Goal: Transaction & Acquisition: Purchase product/service

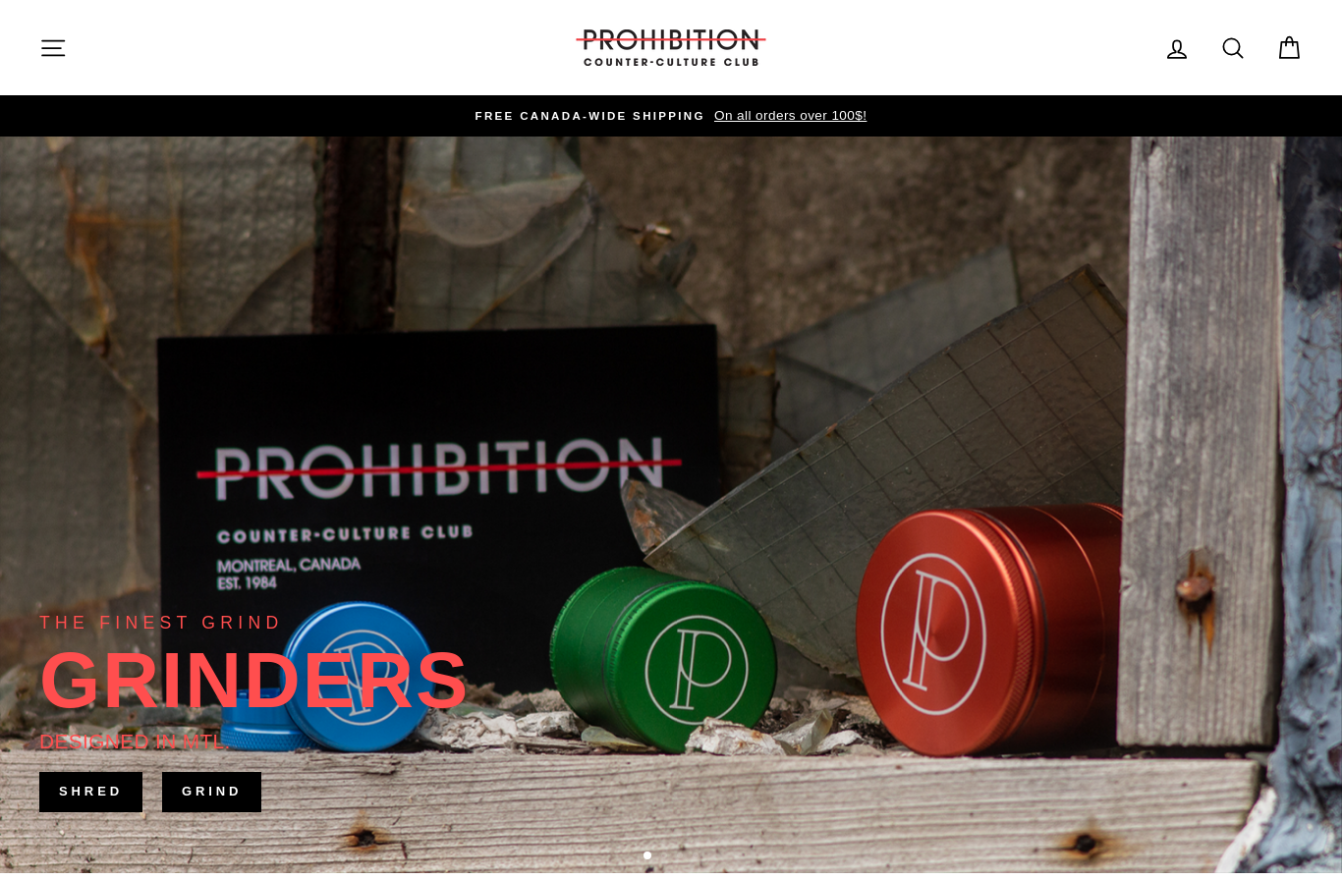
click at [55, 44] on icon "button" at bounding box center [52, 47] width 27 height 27
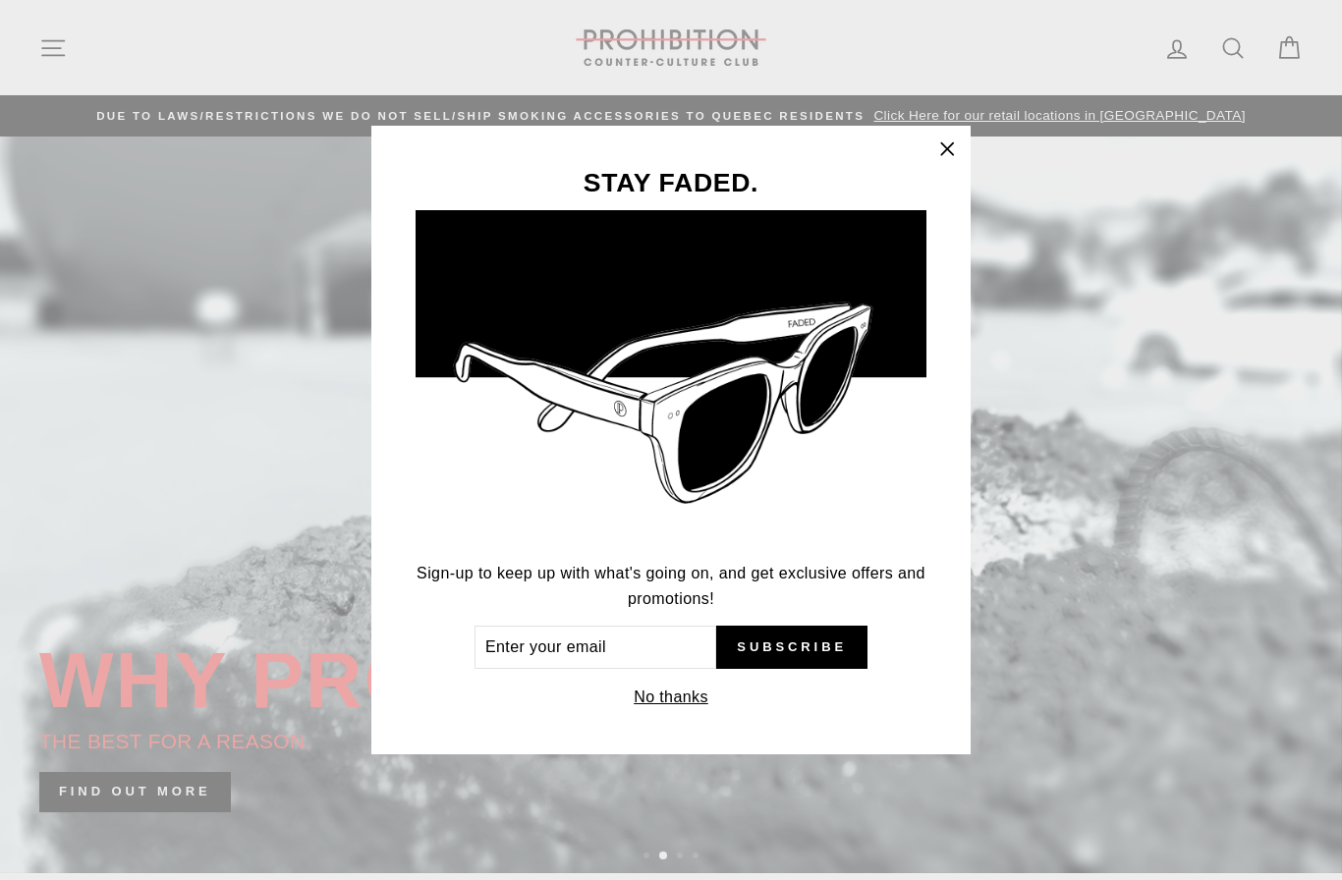
click at [944, 151] on icon "button" at bounding box center [946, 149] width 27 height 27
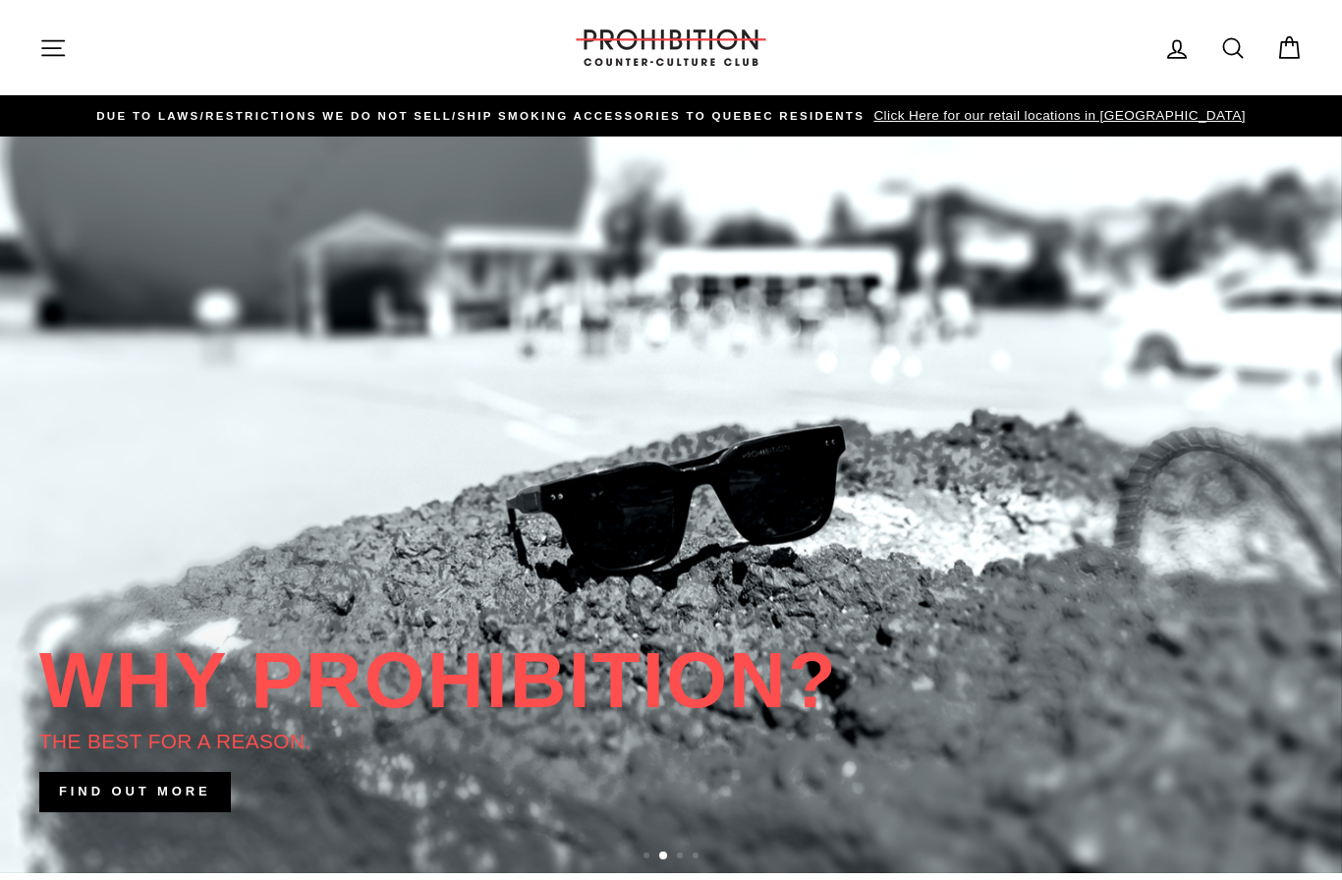
click at [50, 57] on icon "button" at bounding box center [52, 47] width 27 height 27
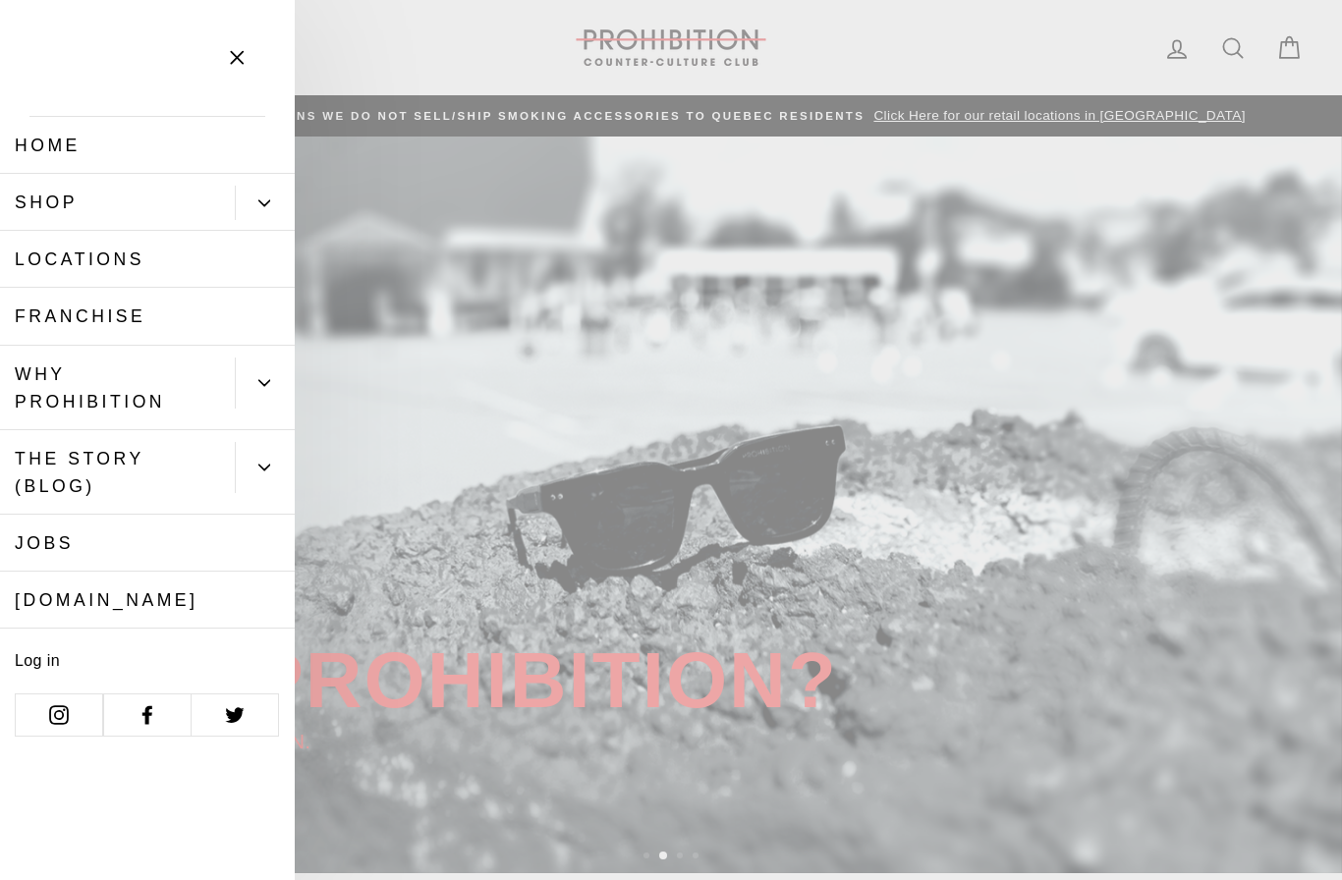
click at [262, 200] on icon "Primary" at bounding box center [264, 203] width 12 height 12
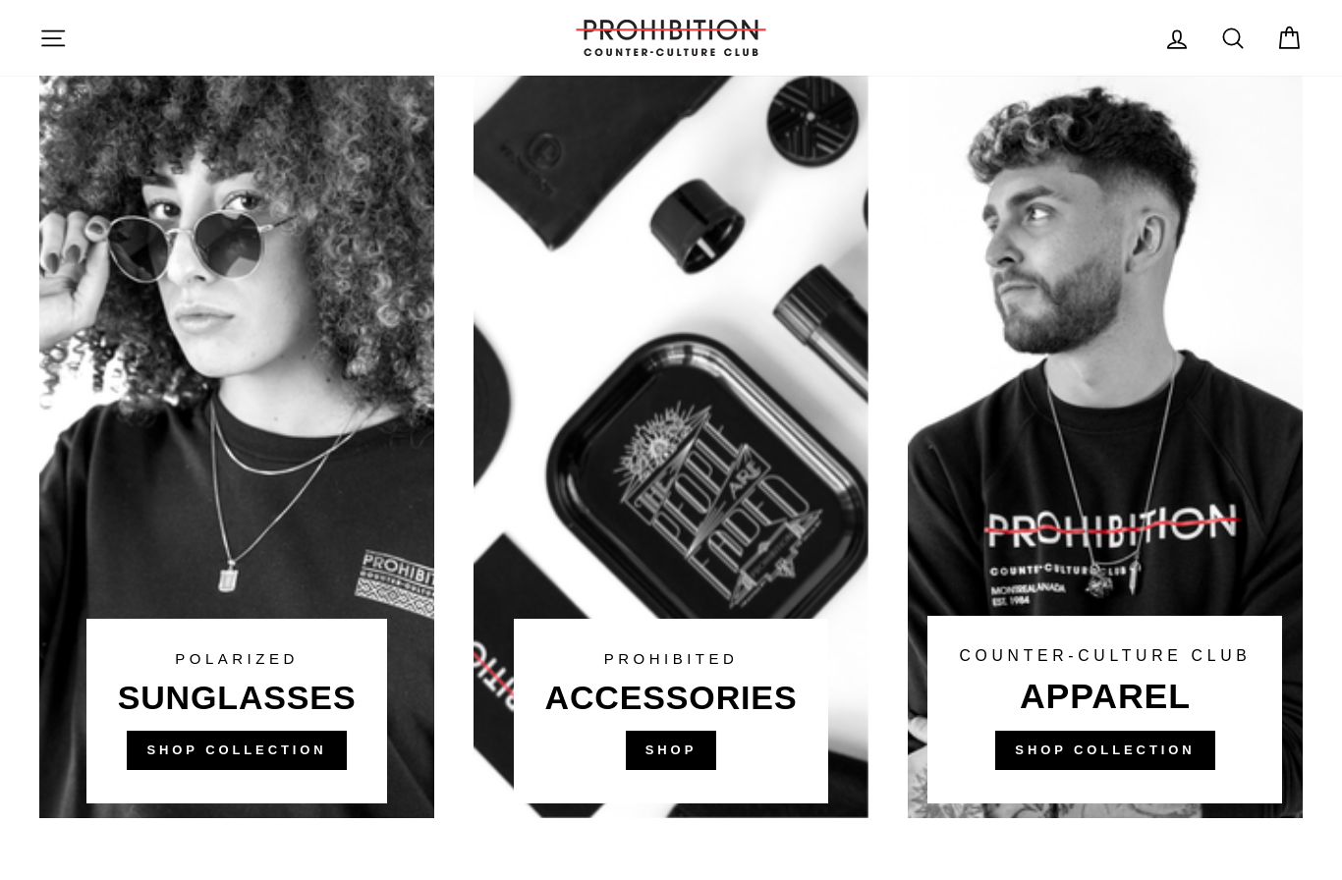
scroll to position [1078, 0]
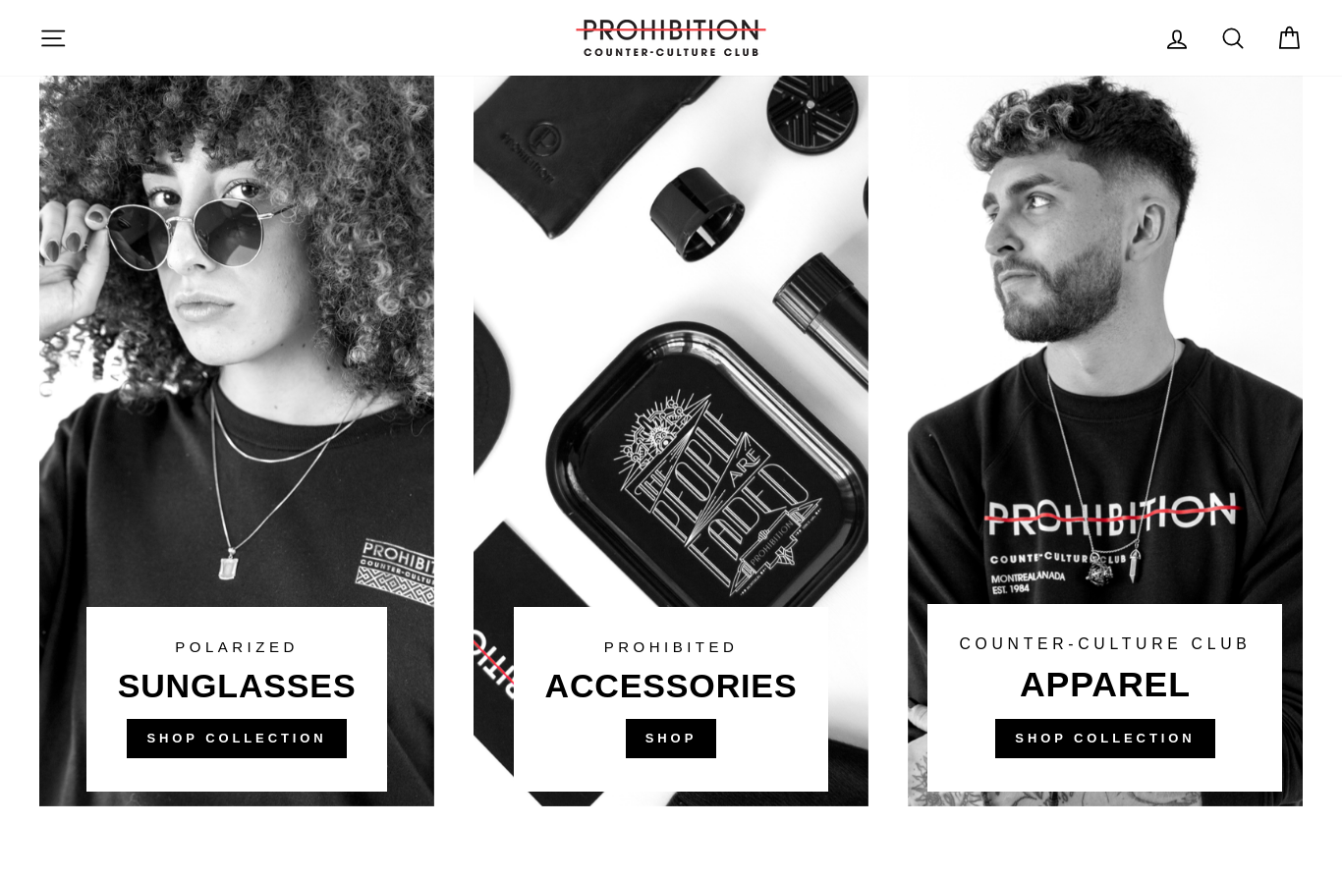
click at [666, 735] on link at bounding box center [670, 433] width 395 height 746
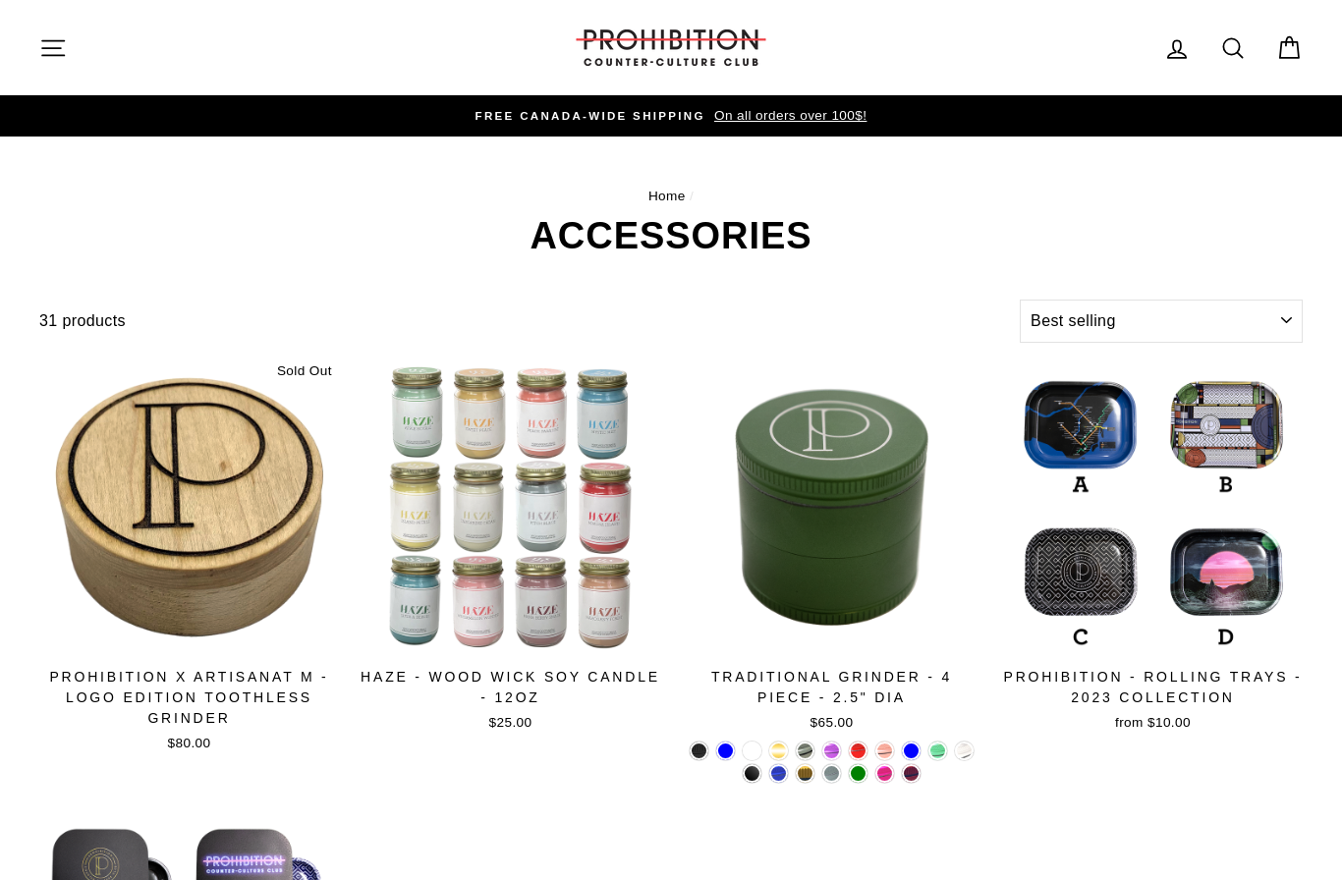
select select "best-selling"
